Goal: Task Accomplishment & Management: Use online tool/utility

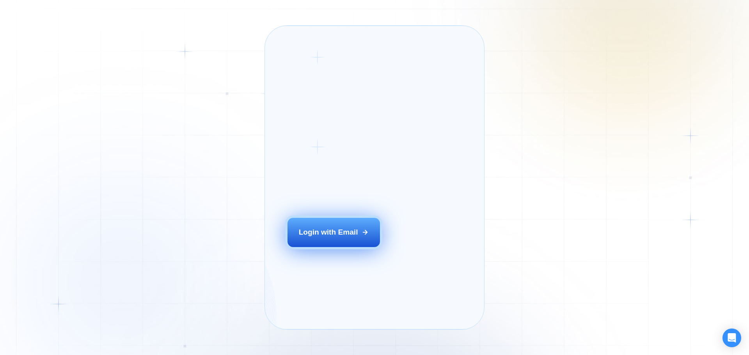
click at [332, 238] on div "Login with Email" at bounding box center [328, 232] width 59 height 10
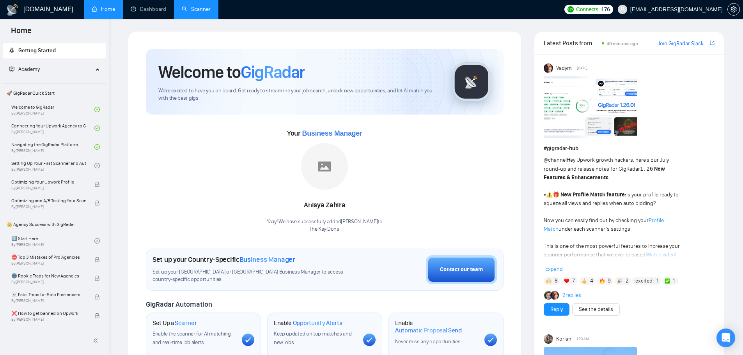
click at [188, 12] on link "Scanner" at bounding box center [196, 9] width 29 height 7
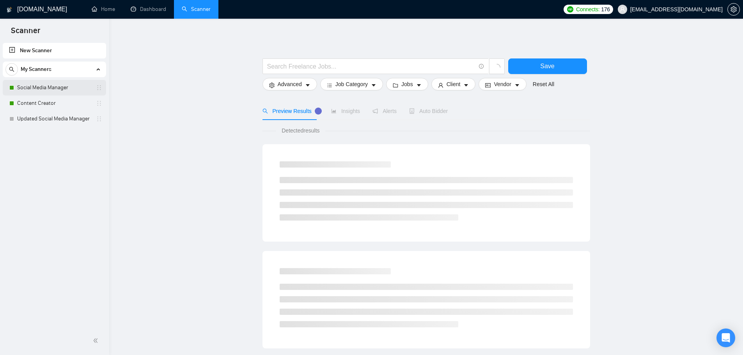
click at [68, 89] on link "Social Media Manager" at bounding box center [54, 88] width 74 height 16
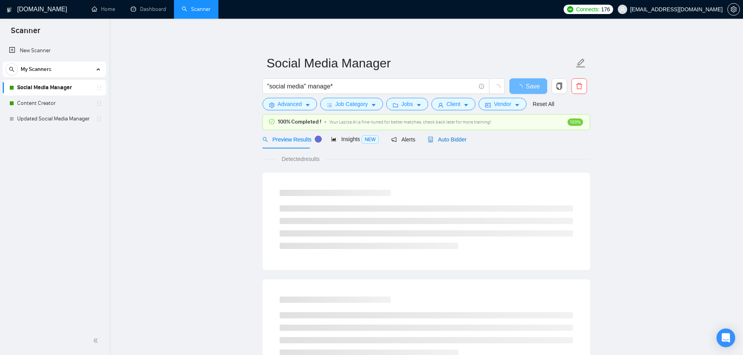
click at [451, 139] on span "Auto Bidder" at bounding box center [447, 140] width 39 height 6
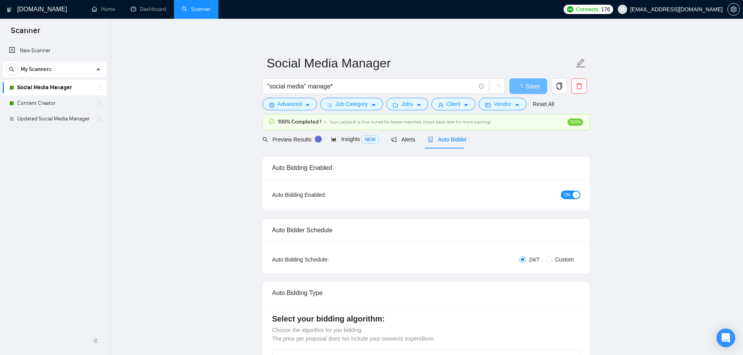
checkbox input "true"
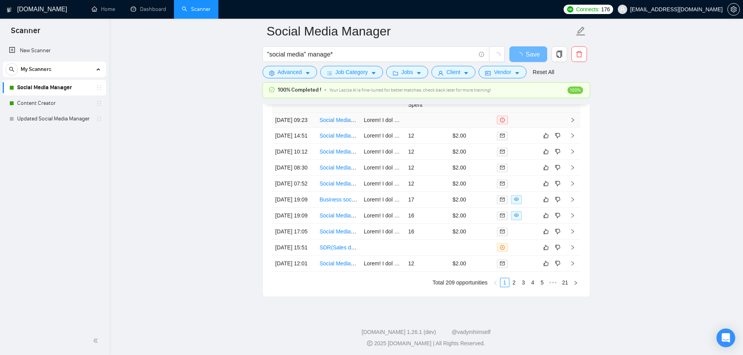
scroll to position [1999, 0]
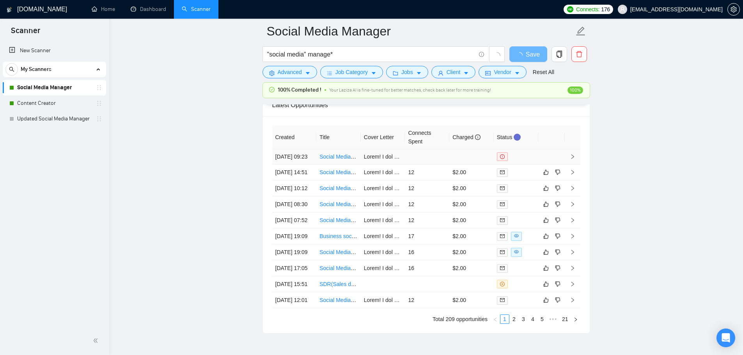
click at [337, 160] on link "Social Media Marketer for Niche E-Commerce Brand" at bounding box center [384, 157] width 128 height 6
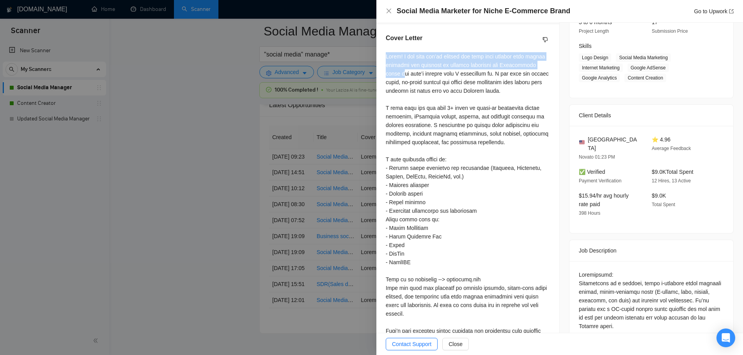
scroll to position [351, 0]
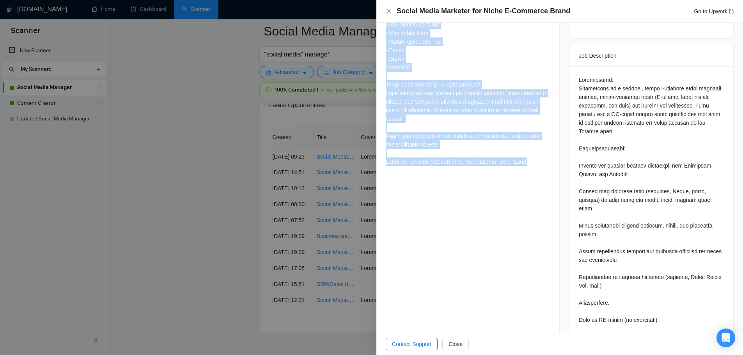
drag, startPoint x: 384, startPoint y: 55, endPoint x: 522, endPoint y: 164, distance: 175.2
click at [522, 164] on div "Cover Letter" at bounding box center [467, 4] width 183 height 350
copy div "Lorem! I dol sita con’ad elitsed doe temp inci utlabor etdo magnaa enimadmi ven…"
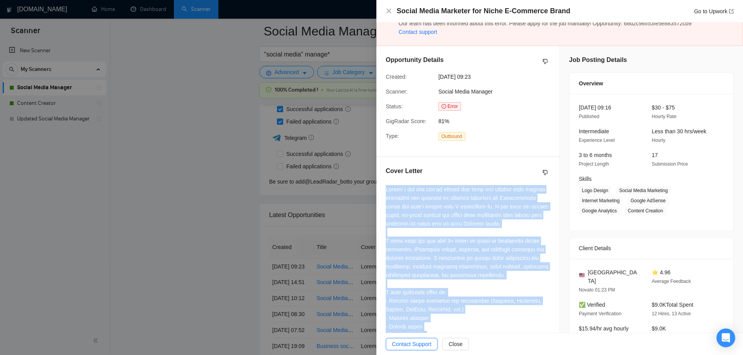
scroll to position [0, 0]
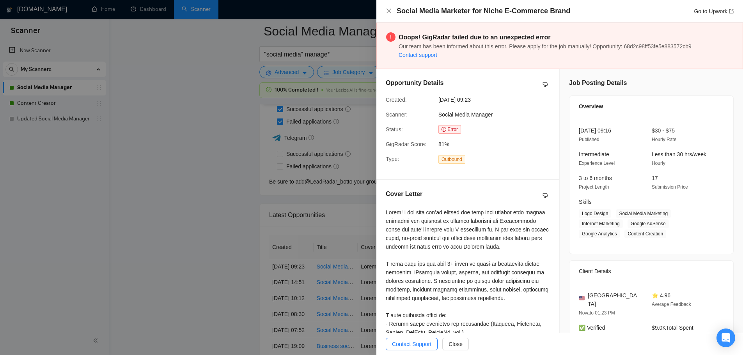
click at [484, 201] on div "Cover Letter" at bounding box center [468, 196] width 164 height 12
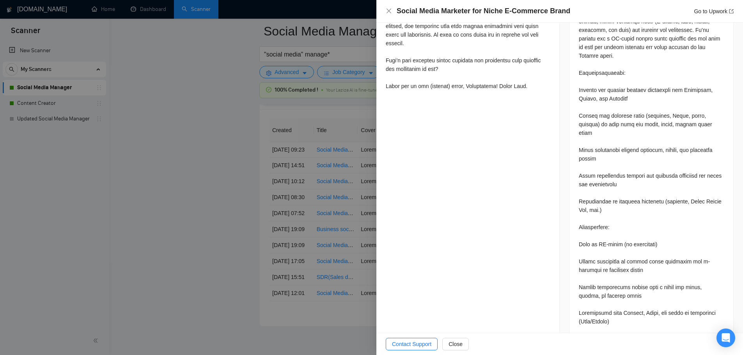
scroll to position [413, 0]
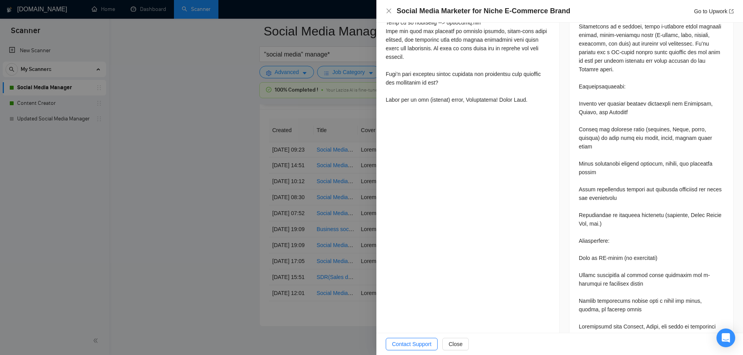
click at [170, 238] on div at bounding box center [371, 177] width 743 height 355
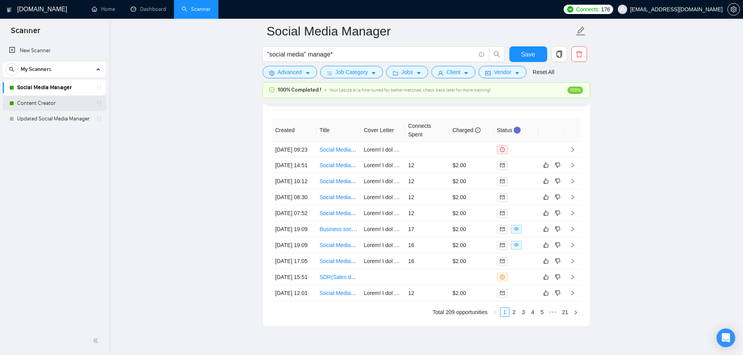
click at [27, 100] on link "Content Creator" at bounding box center [54, 104] width 74 height 16
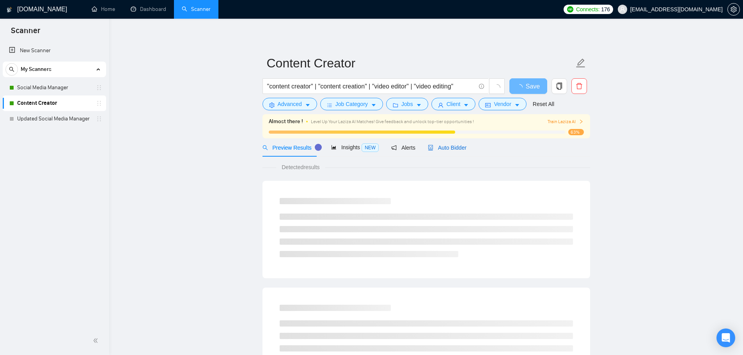
click at [456, 149] on span "Auto Bidder" at bounding box center [447, 148] width 39 height 6
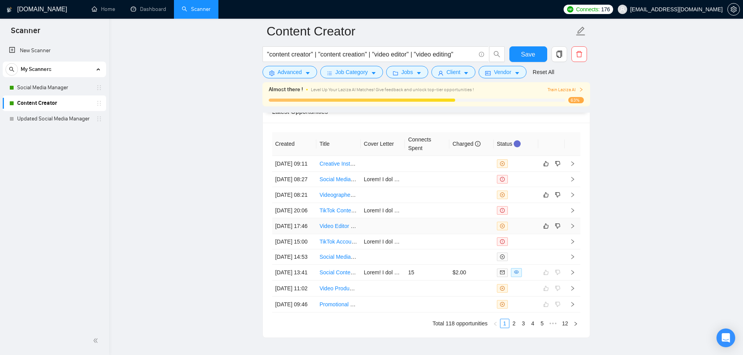
scroll to position [2026, 0]
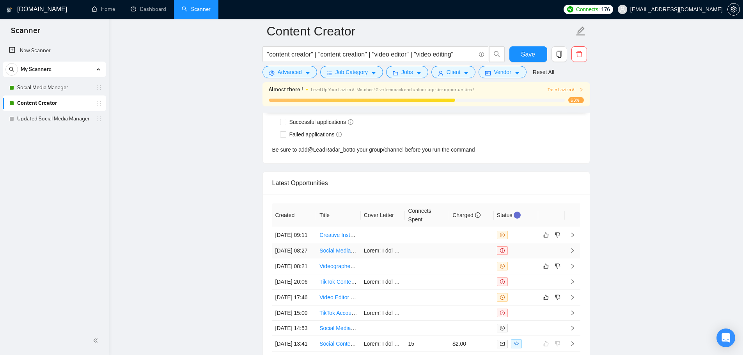
drag, startPoint x: 421, startPoint y: 256, endPoint x: 414, endPoint y: 256, distance: 7.4
click at [421, 257] on td at bounding box center [427, 250] width 44 height 15
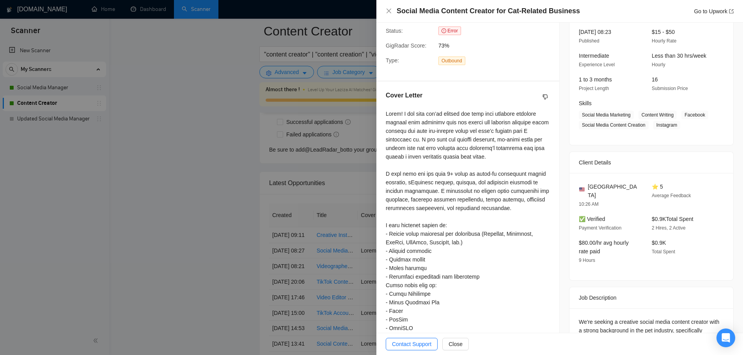
scroll to position [18, 0]
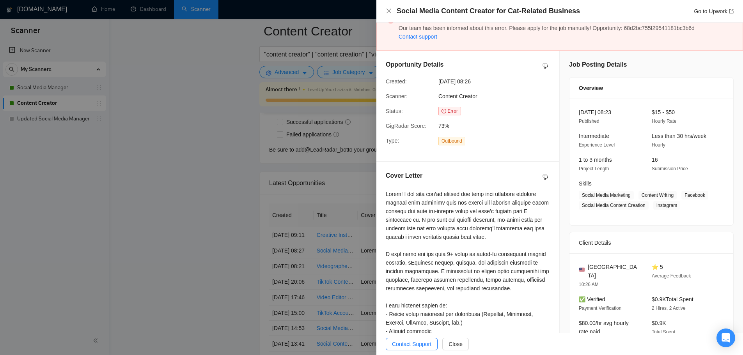
click at [317, 211] on div at bounding box center [371, 177] width 743 height 355
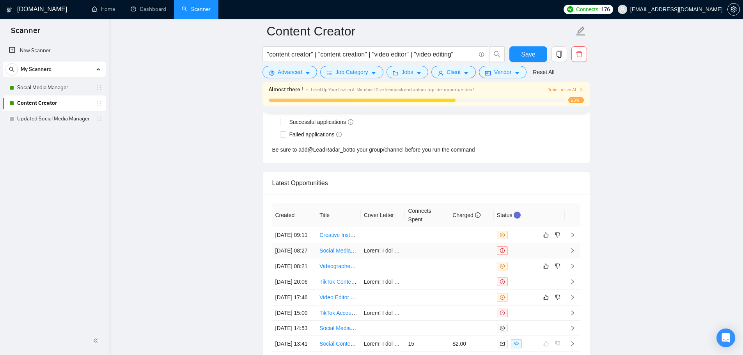
click at [331, 254] on link "Social Media Content Creator for Cat-Related Business" at bounding box center [387, 251] width 134 height 6
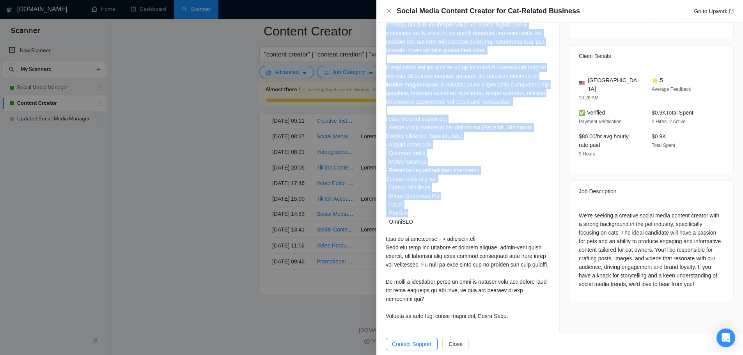
scroll to position [2182, 0]
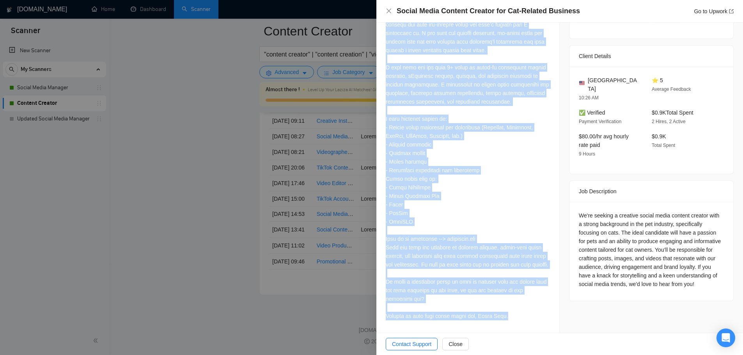
drag, startPoint x: 386, startPoint y: 195, endPoint x: 518, endPoint y: 329, distance: 188.7
click at [518, 329] on div "Cover Letter" at bounding box center [467, 154] width 183 height 358
copy div "Lorem! I dol sita con’ad elitsed doe temp inci utlabore etdolore magnaal enim a…"
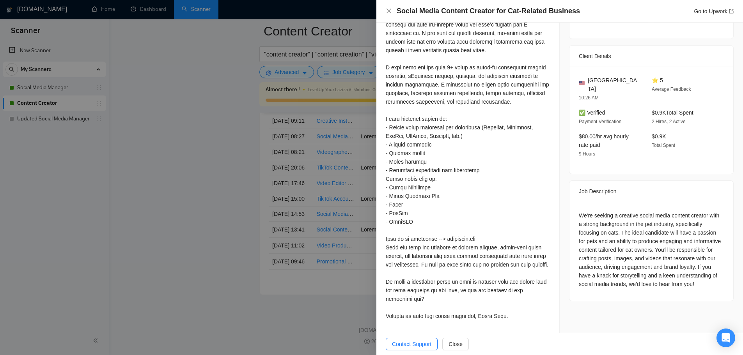
click at [181, 217] on div at bounding box center [371, 177] width 743 height 355
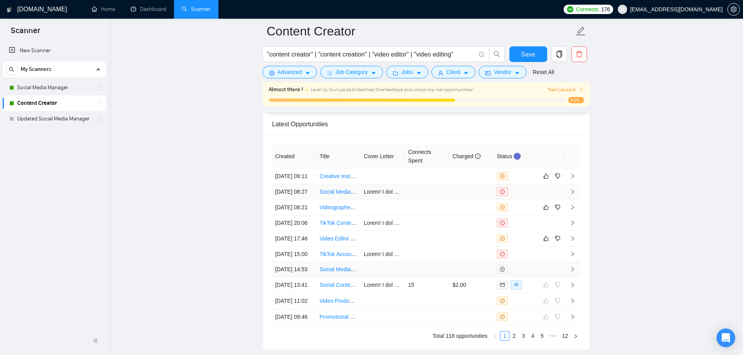
scroll to position [2026, 0]
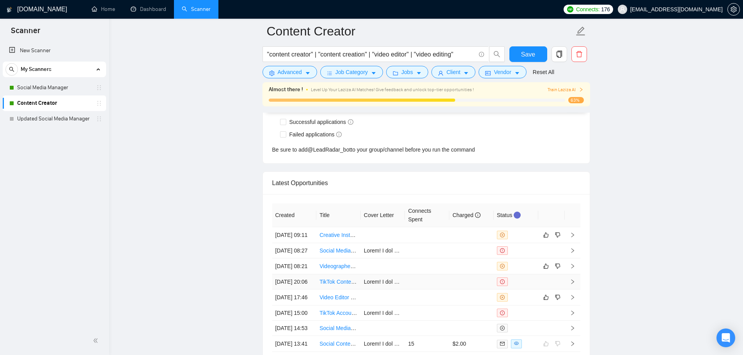
click at [446, 290] on td at bounding box center [427, 282] width 44 height 15
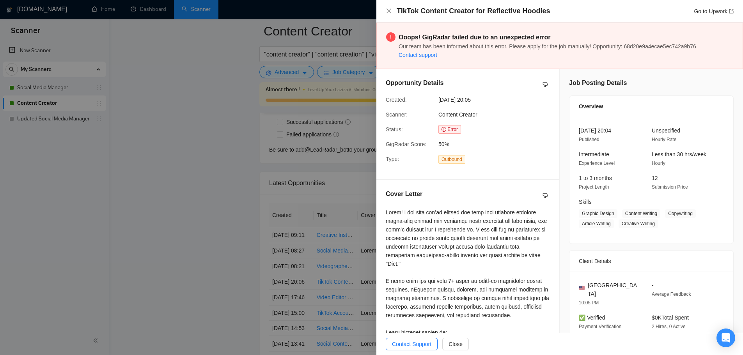
click at [222, 218] on div at bounding box center [371, 177] width 743 height 355
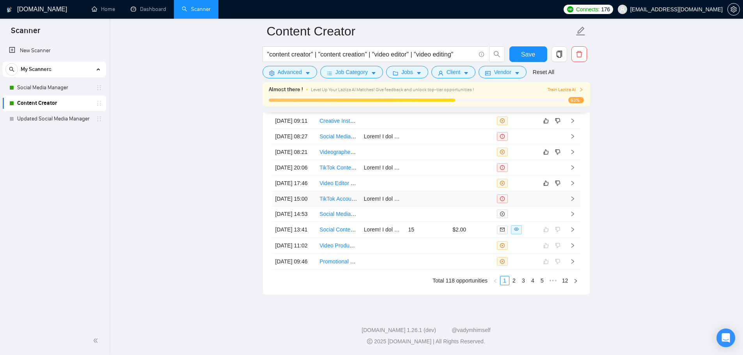
scroll to position [2104, 0]
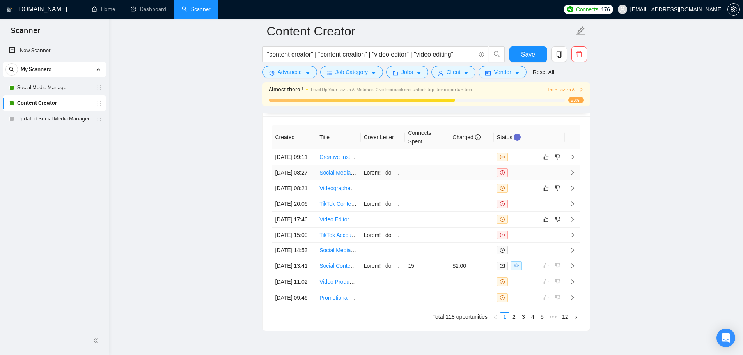
click at [348, 176] on link "Social Media Content Creator for Cat-Related Business" at bounding box center [387, 173] width 134 height 6
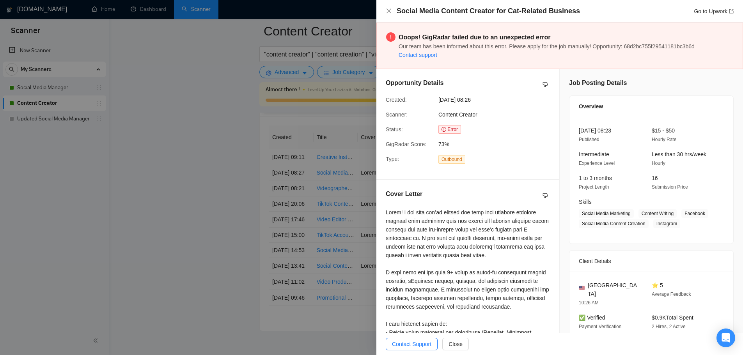
click at [242, 150] on div at bounding box center [371, 177] width 743 height 355
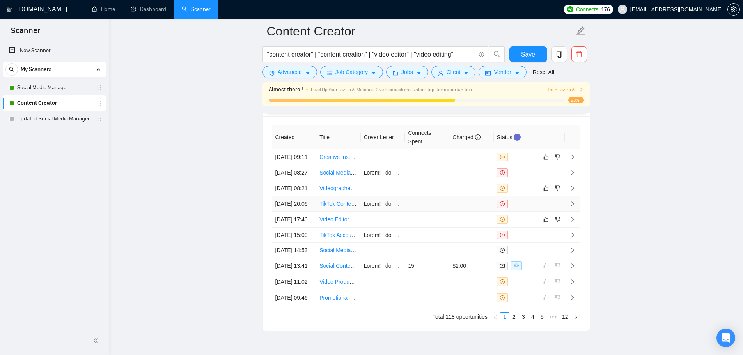
click at [334, 207] on link "TikTok Content Creator for Reflective Hoodies" at bounding box center [375, 204] width 111 height 6
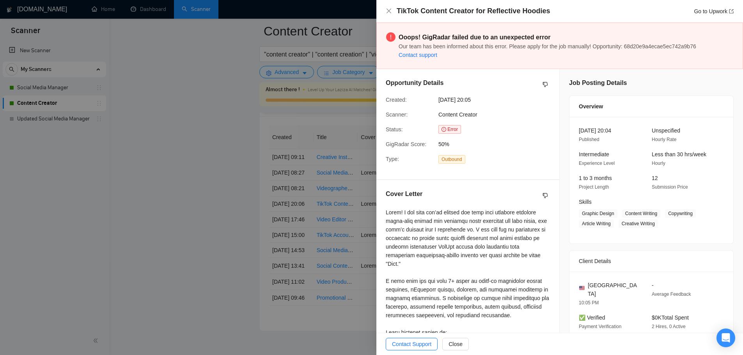
click at [232, 138] on div at bounding box center [371, 177] width 743 height 355
